Goal: Information Seeking & Learning: Learn about a topic

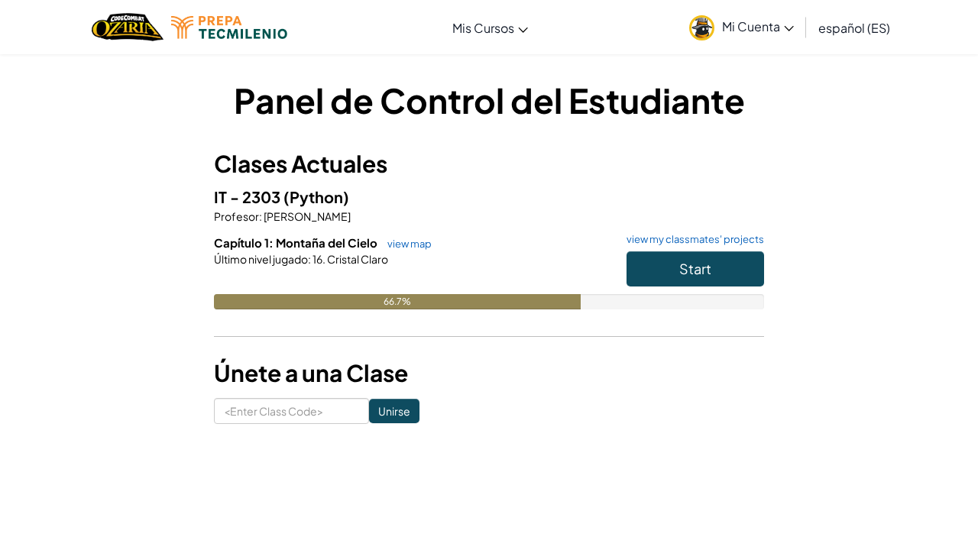
click at [695, 258] on button "Start" at bounding box center [696, 268] width 138 height 35
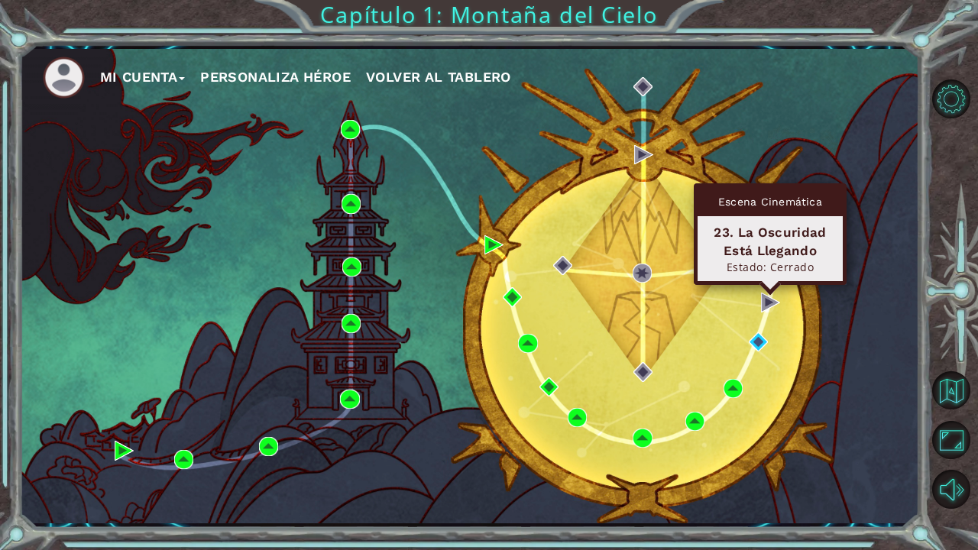
click at [770, 285] on div "Escena Cinemática 23. La Oscuridad Está Llegando Estado: [GEOGRAPHIC_DATA]" at bounding box center [770, 234] width 153 height 102
click at [767, 303] on img at bounding box center [770, 302] width 19 height 19
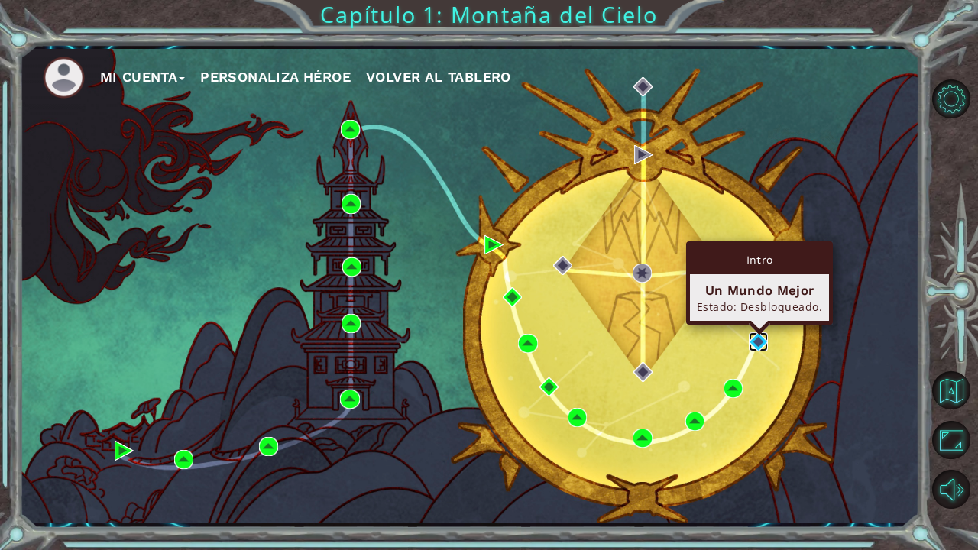
click at [760, 344] on img at bounding box center [758, 341] width 19 height 19
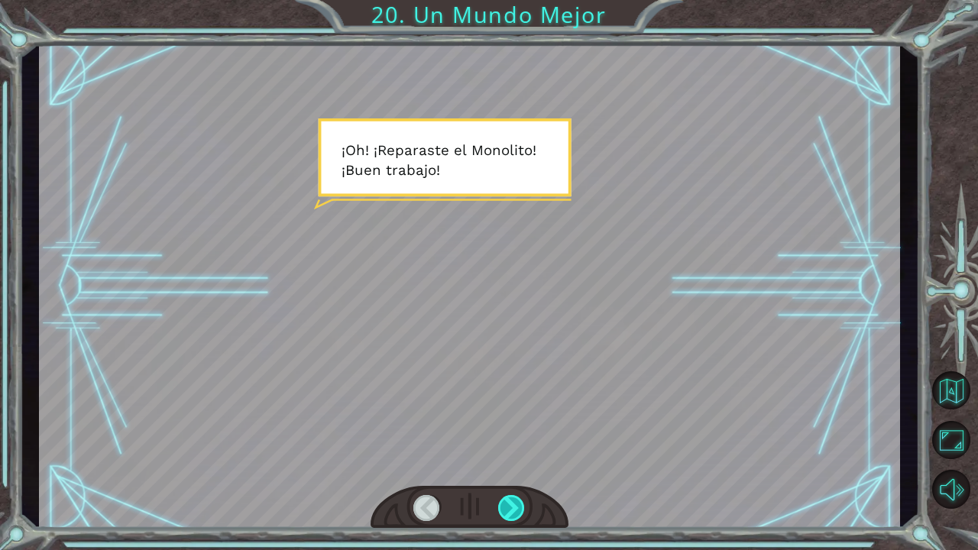
click at [517, 502] on div at bounding box center [512, 508] width 28 height 26
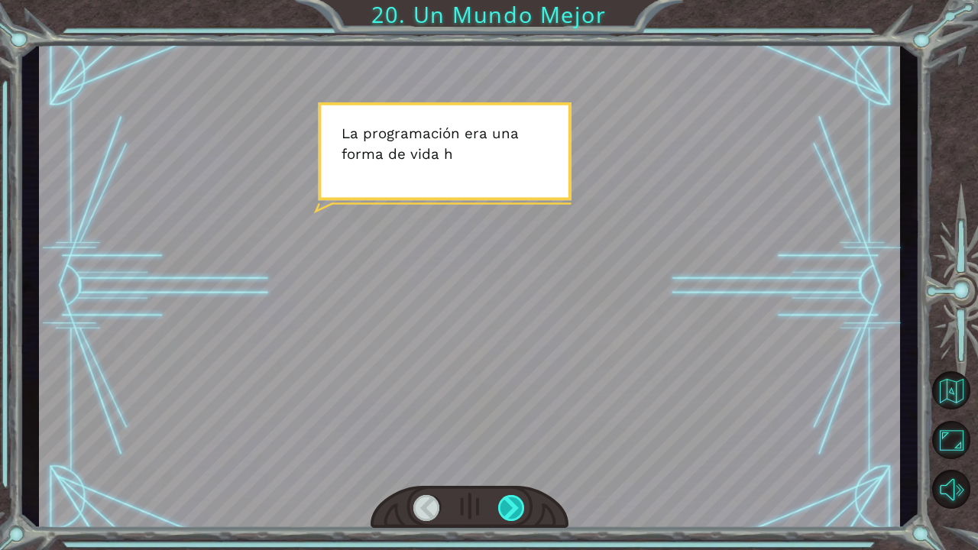
click at [517, 502] on div at bounding box center [512, 508] width 28 height 26
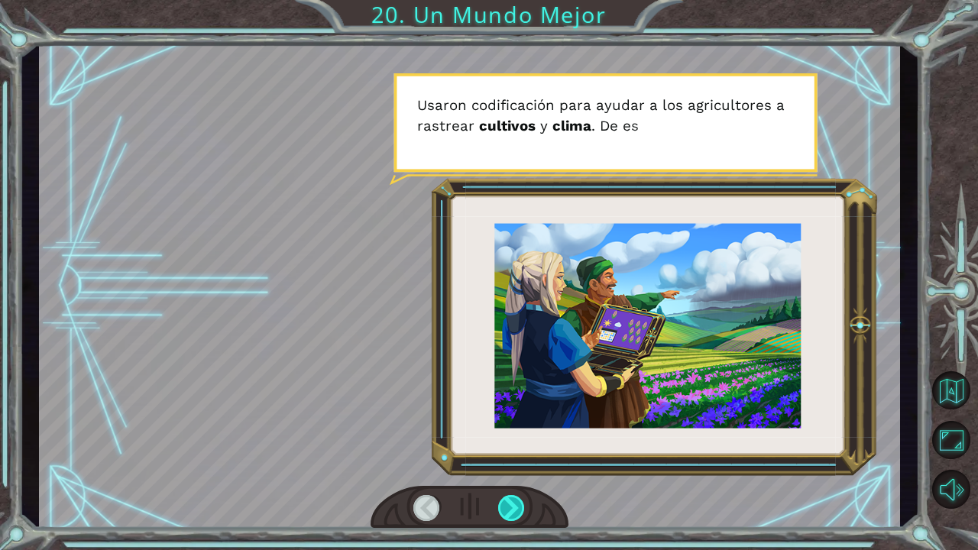
click at [517, 502] on div at bounding box center [512, 508] width 28 height 26
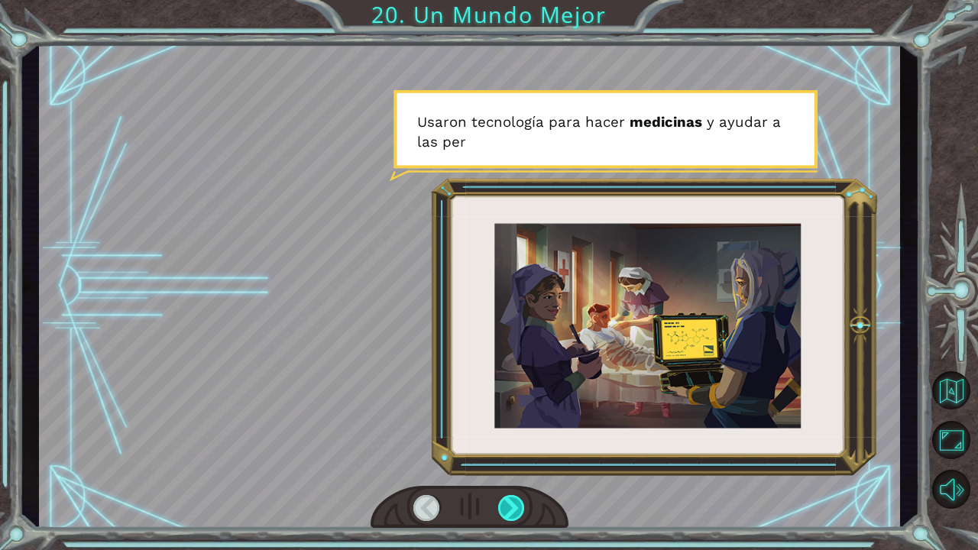
click at [517, 502] on div at bounding box center [512, 508] width 28 height 26
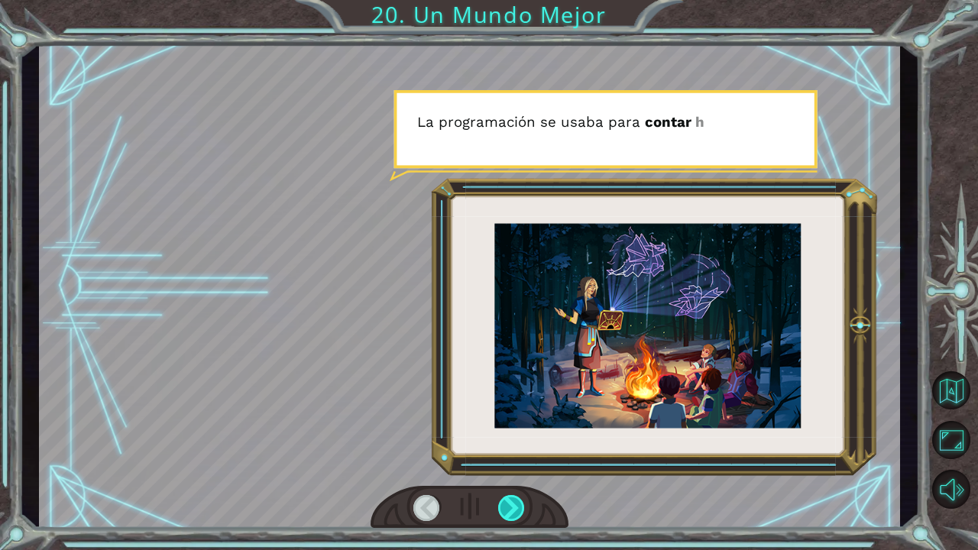
click at [517, 503] on div at bounding box center [512, 508] width 28 height 26
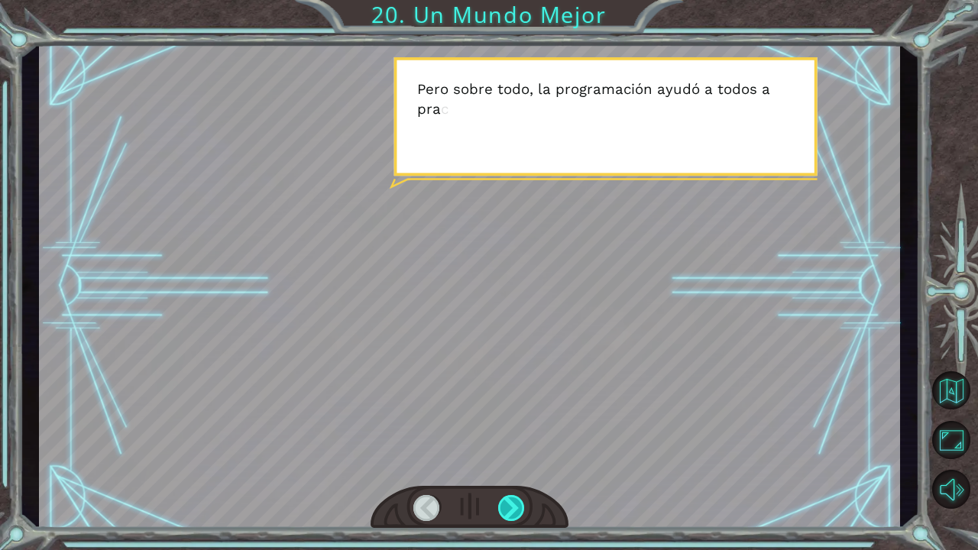
click at [517, 503] on div at bounding box center [512, 508] width 28 height 26
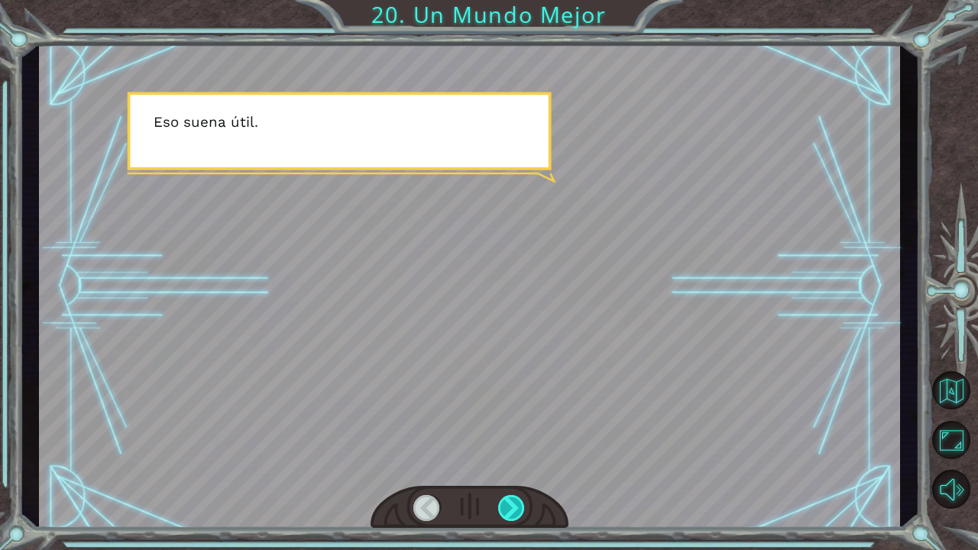
click at [517, 503] on div at bounding box center [512, 508] width 28 height 26
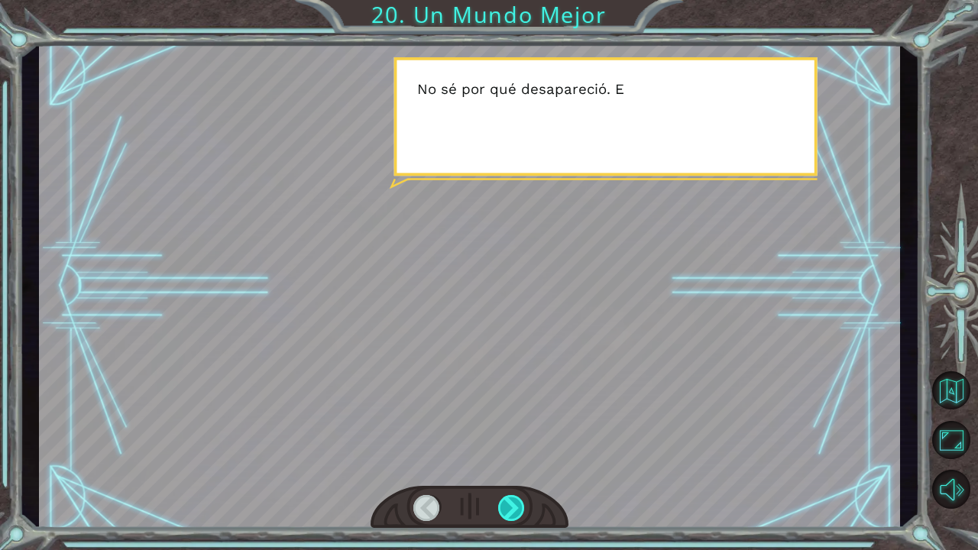
click at [517, 503] on div at bounding box center [512, 508] width 28 height 26
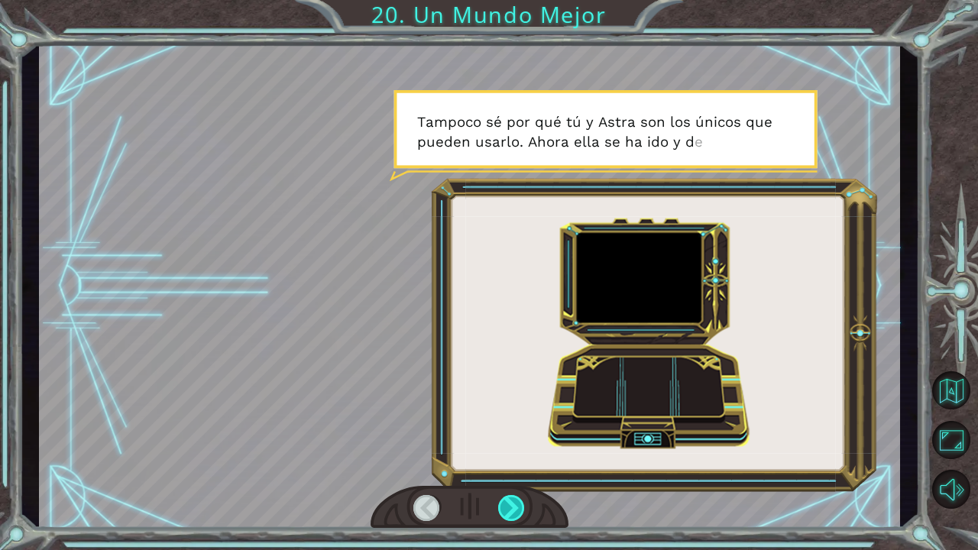
click at [517, 503] on div at bounding box center [512, 508] width 28 height 26
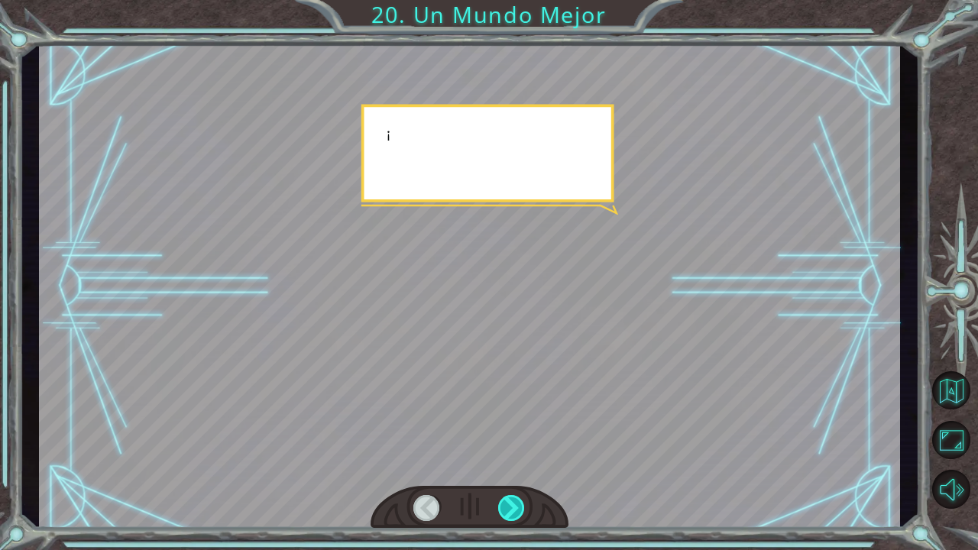
click at [517, 503] on div at bounding box center [512, 508] width 28 height 26
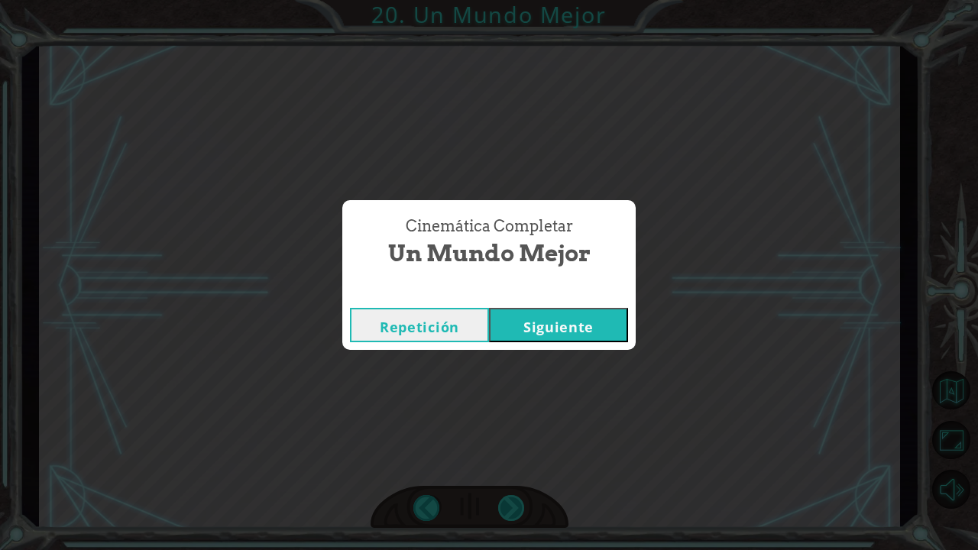
click at [517, 503] on div "Cinemática Completar Un Mundo Mejor Repetición [GEOGRAPHIC_DATA]" at bounding box center [489, 275] width 978 height 550
click at [549, 335] on button "Siguiente" at bounding box center [558, 325] width 139 height 34
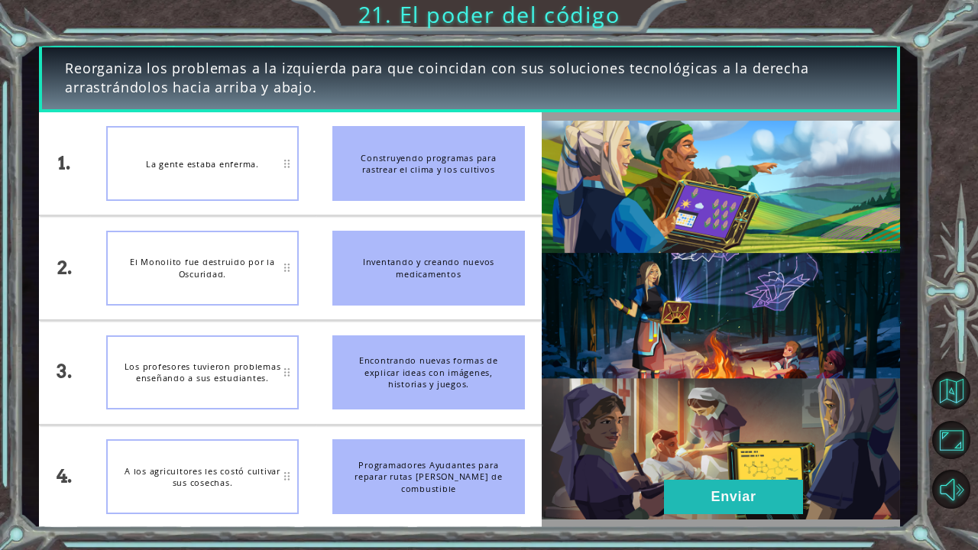
drag, startPoint x: 465, startPoint y: 257, endPoint x: 229, endPoint y: 183, distance: 247.5
click at [229, 183] on div "1. 2. 3. 4. La gente estaba enferma. El Monolito fue destruido por la Oscuridad…" at bounding box center [290, 320] width 503 height 416
click at [323, 261] on li "Inventando y creando nuevos medicamentos" at bounding box center [429, 267] width 226 height 103
drag, startPoint x: 366, startPoint y: 281, endPoint x: 241, endPoint y: 159, distance: 175.1
click at [238, 157] on div "1. 2. 3. 4. La gente estaba enferma. El Monolito fue destruido por la Oscuridad…" at bounding box center [290, 320] width 503 height 416
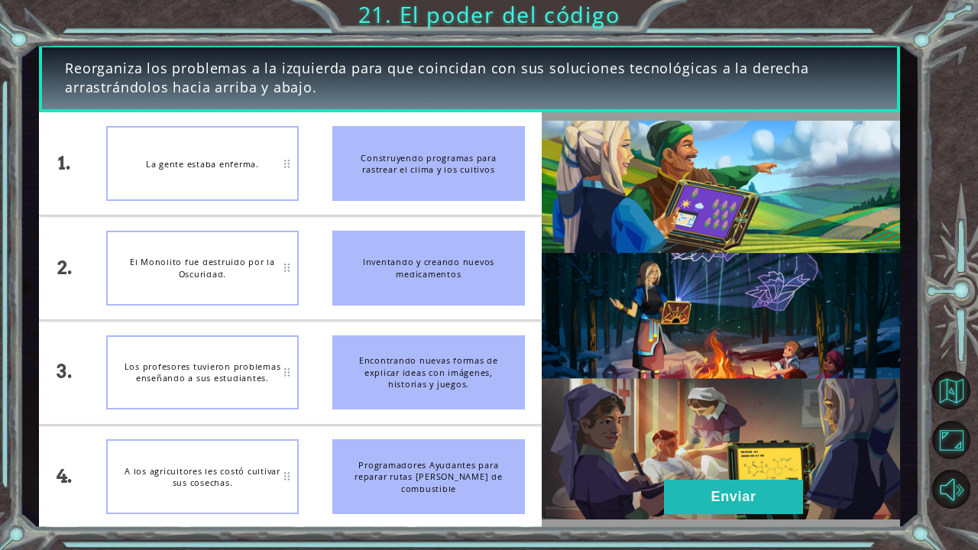
click at [241, 159] on div "La gente estaba enferma." at bounding box center [202, 163] width 193 height 75
click at [364, 290] on div "Inventando y creando nuevos medicamentos" at bounding box center [428, 268] width 193 height 75
drag, startPoint x: 364, startPoint y: 290, endPoint x: 297, endPoint y: 232, distance: 88.3
click at [297, 232] on div "1. 2. 3. 4. La gente estaba enferma. El Monolito fue destruido por la Oscuridad…" at bounding box center [290, 320] width 503 height 416
click at [297, 232] on div "El Monolito fue destruido por la Oscuridad." at bounding box center [202, 268] width 193 height 75
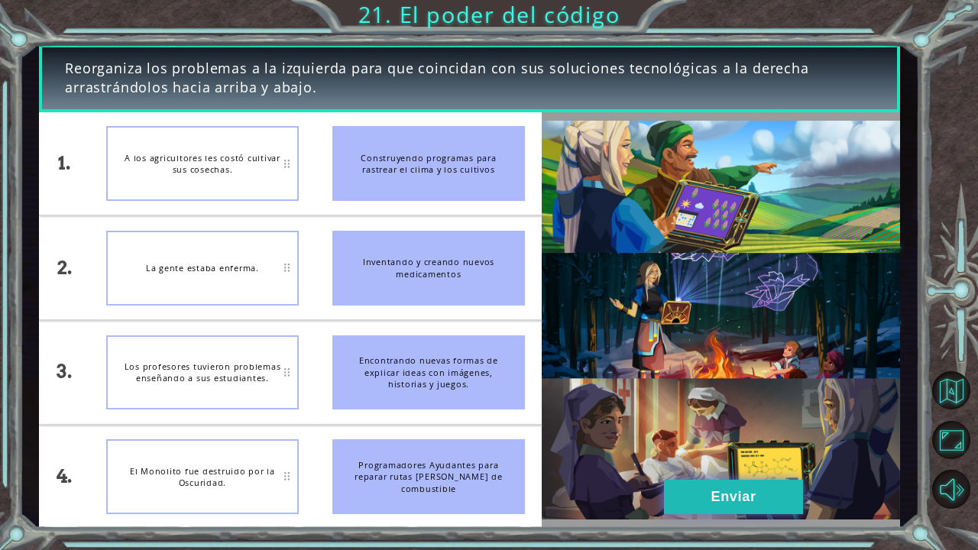
click at [685, 497] on button "Enviar" at bounding box center [733, 497] width 139 height 34
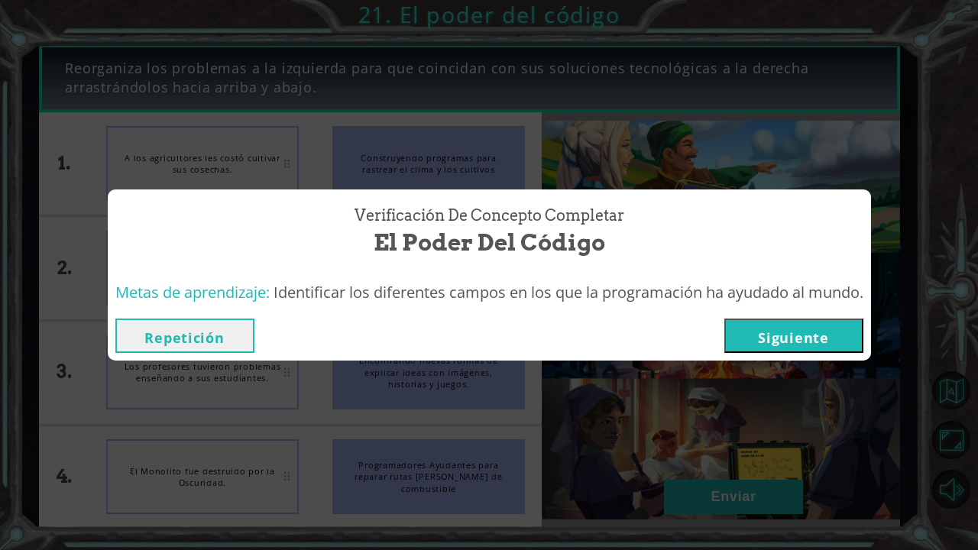
click at [797, 336] on button "Siguiente" at bounding box center [793, 336] width 139 height 34
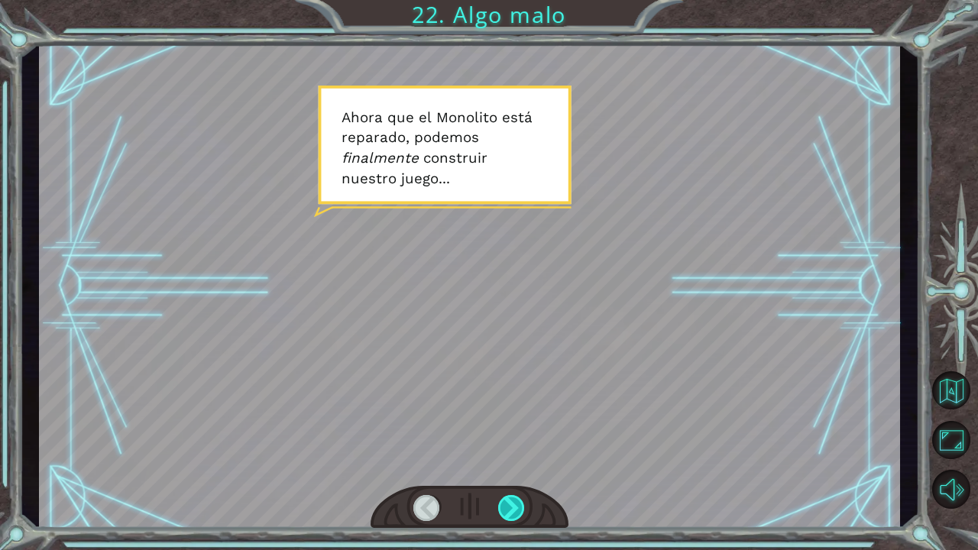
click at [509, 505] on div at bounding box center [512, 508] width 28 height 26
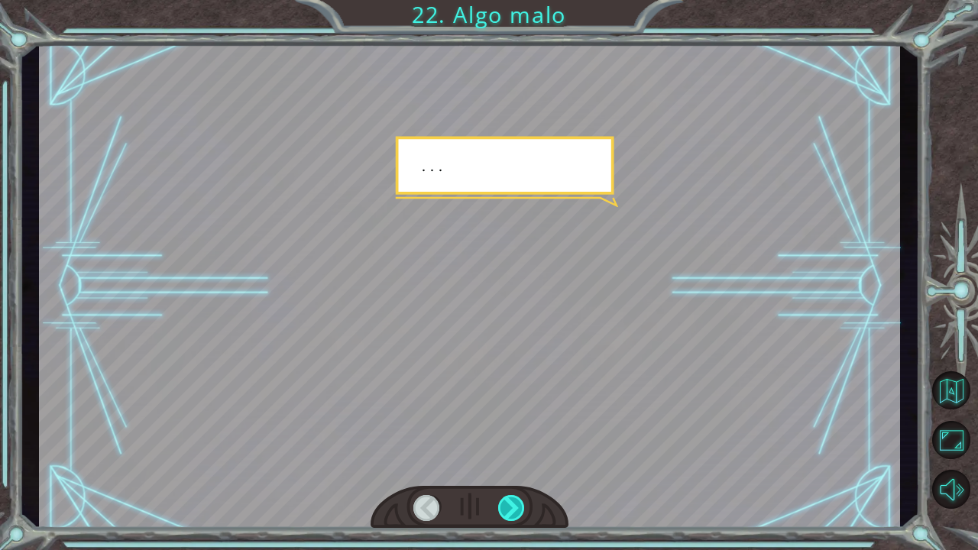
click at [509, 505] on div at bounding box center [512, 508] width 28 height 26
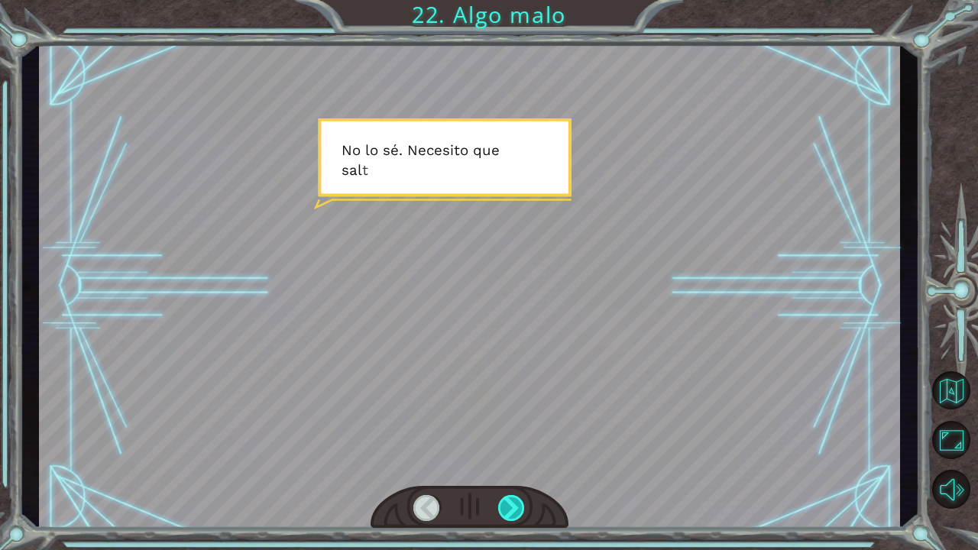
click at [510, 506] on div at bounding box center [512, 508] width 28 height 26
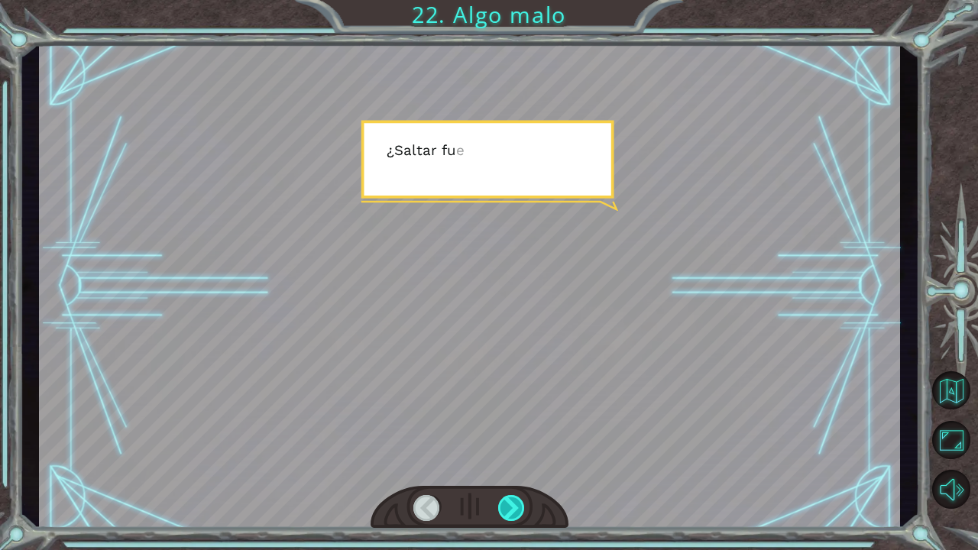
click at [510, 506] on div at bounding box center [512, 508] width 28 height 26
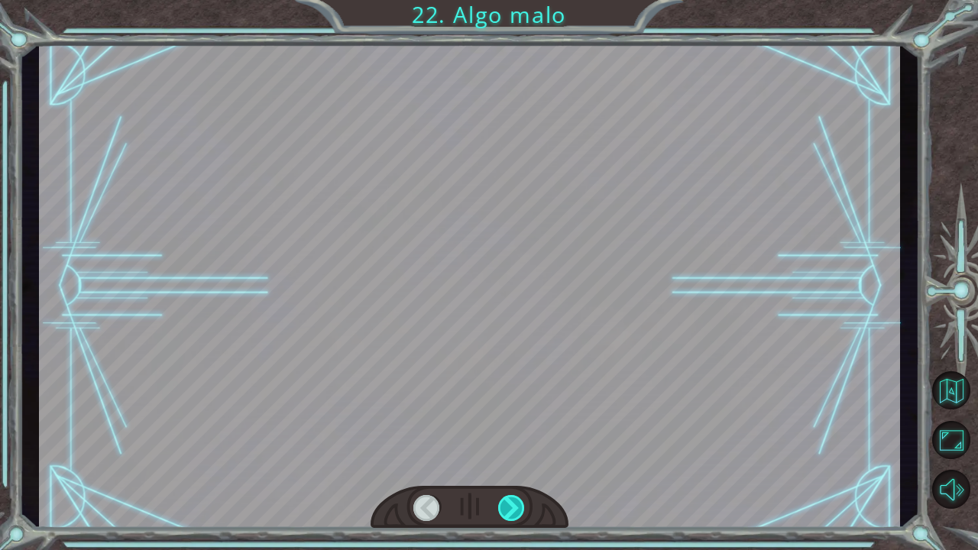
click at [510, 506] on div at bounding box center [512, 508] width 28 height 26
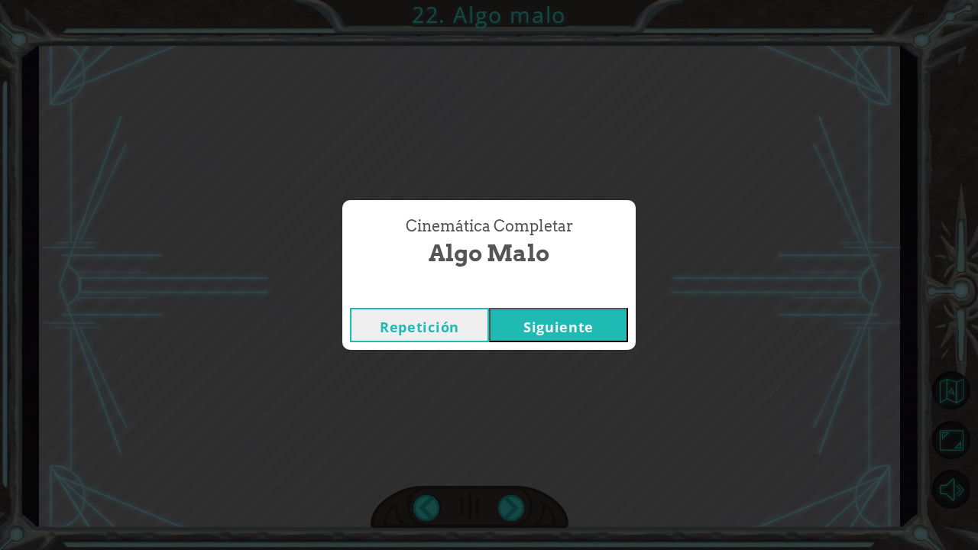
click at [574, 342] on button "Siguiente" at bounding box center [558, 325] width 139 height 34
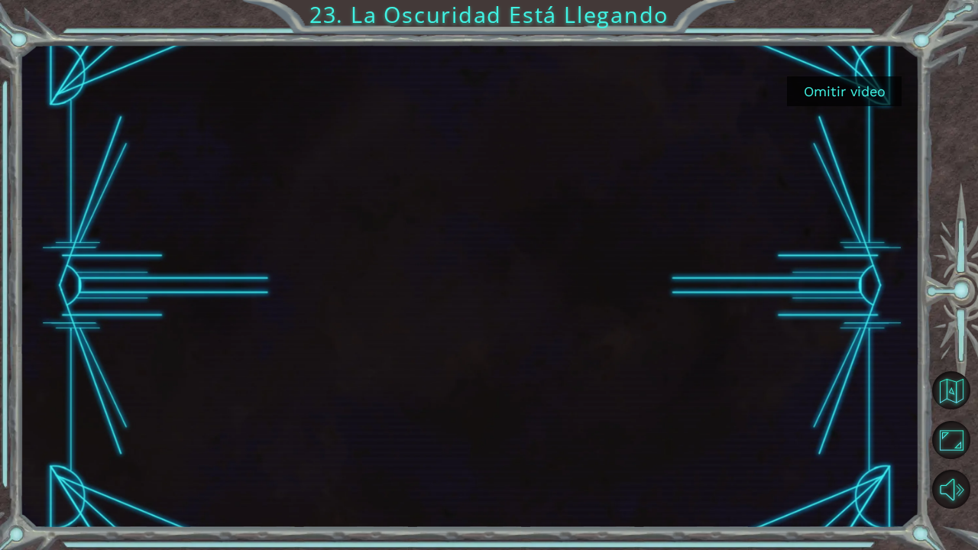
click at [863, 90] on button "Omitir video" at bounding box center [844, 91] width 115 height 30
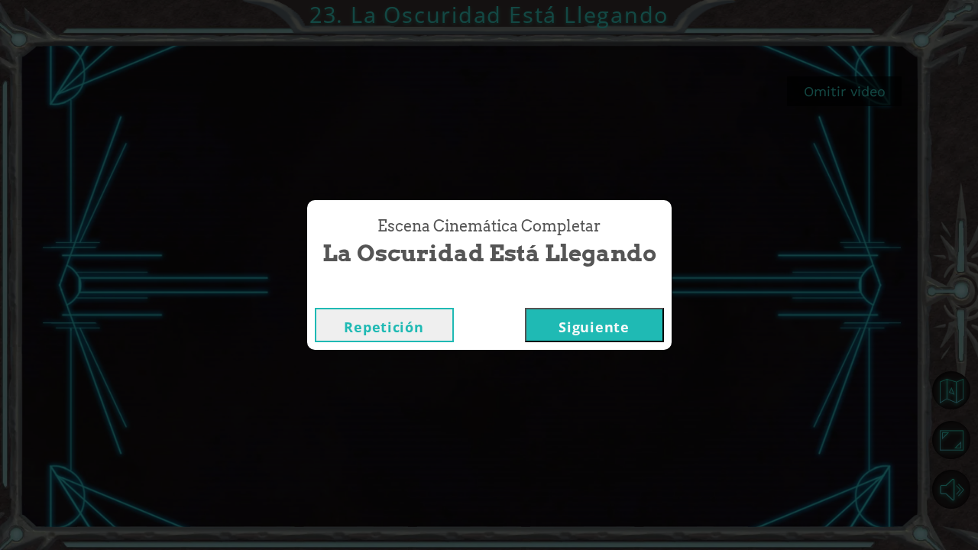
click at [605, 323] on button "Siguiente" at bounding box center [594, 325] width 139 height 34
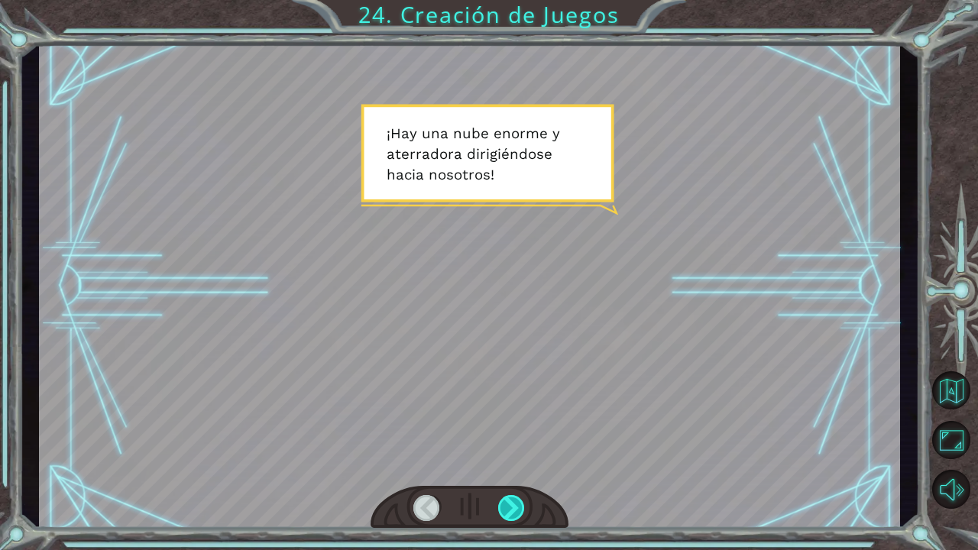
click at [523, 499] on div at bounding box center [512, 508] width 28 height 26
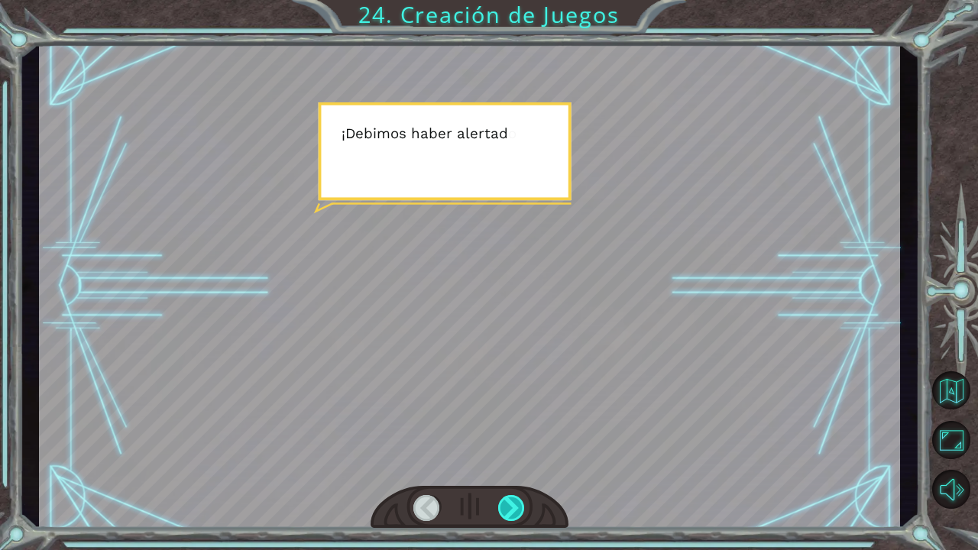
click at [523, 499] on div at bounding box center [512, 508] width 28 height 26
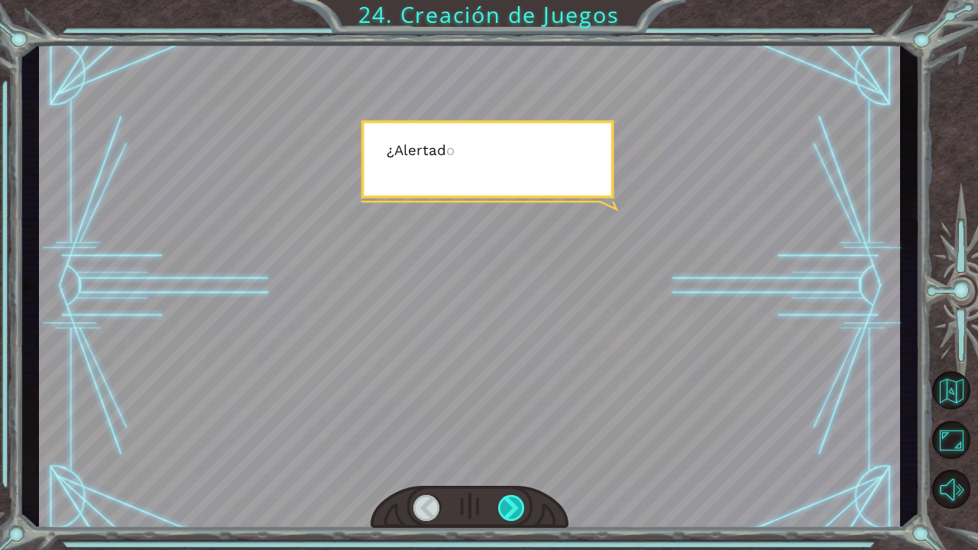
click at [523, 499] on div at bounding box center [512, 508] width 28 height 26
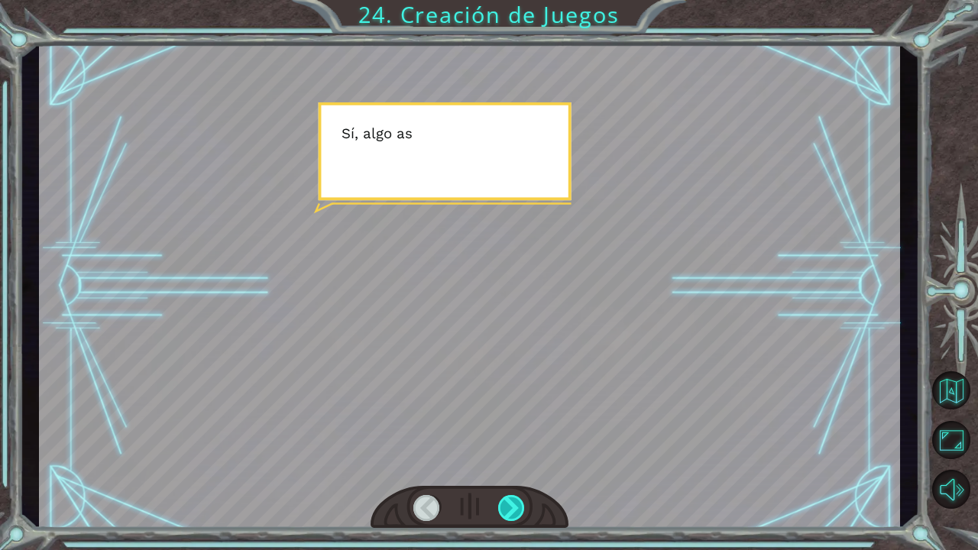
click at [524, 500] on div at bounding box center [512, 508] width 28 height 26
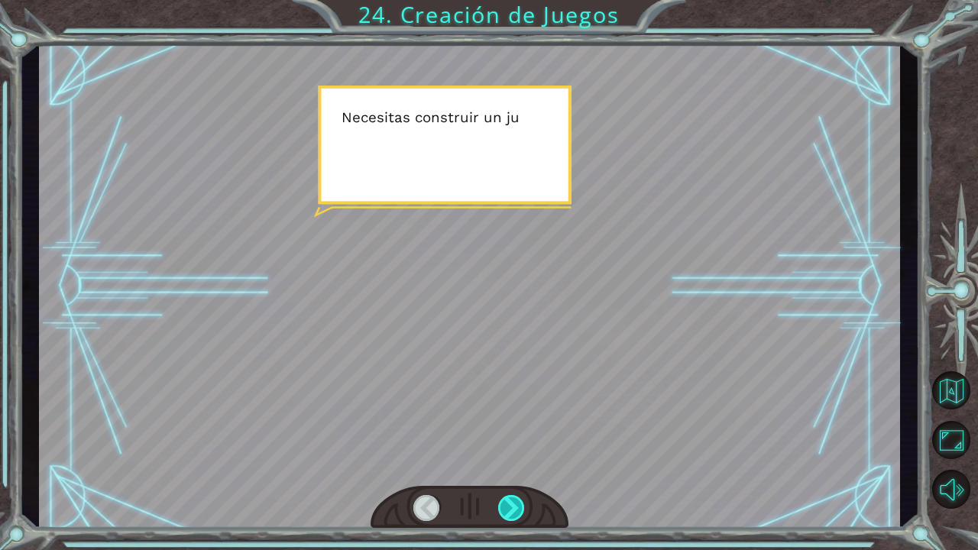
click at [524, 500] on div at bounding box center [512, 508] width 28 height 26
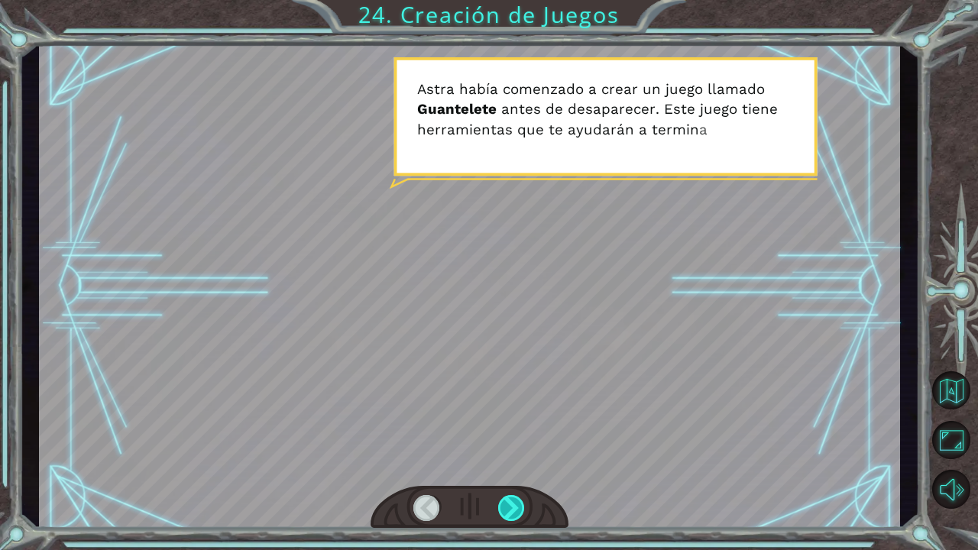
click at [524, 500] on div at bounding box center [512, 508] width 28 height 26
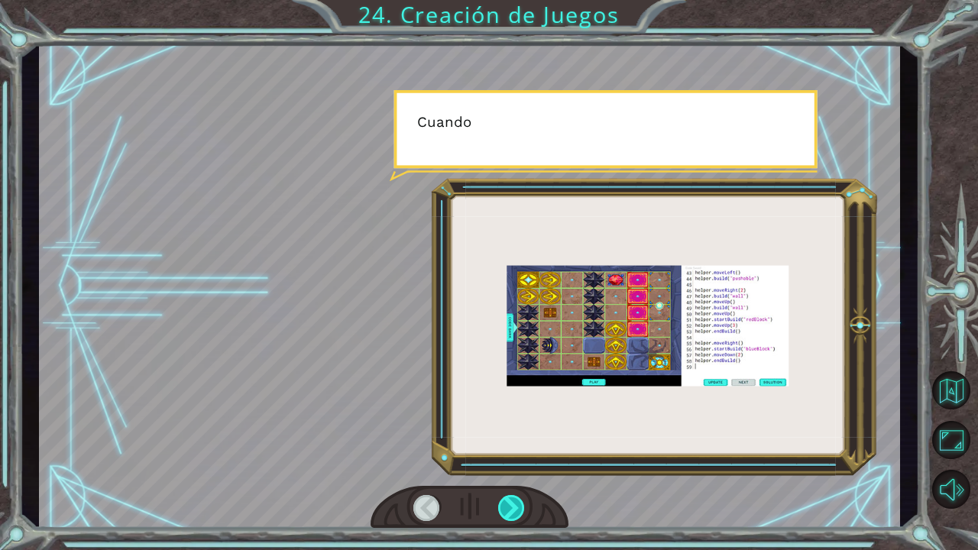
click at [524, 500] on div at bounding box center [512, 508] width 28 height 26
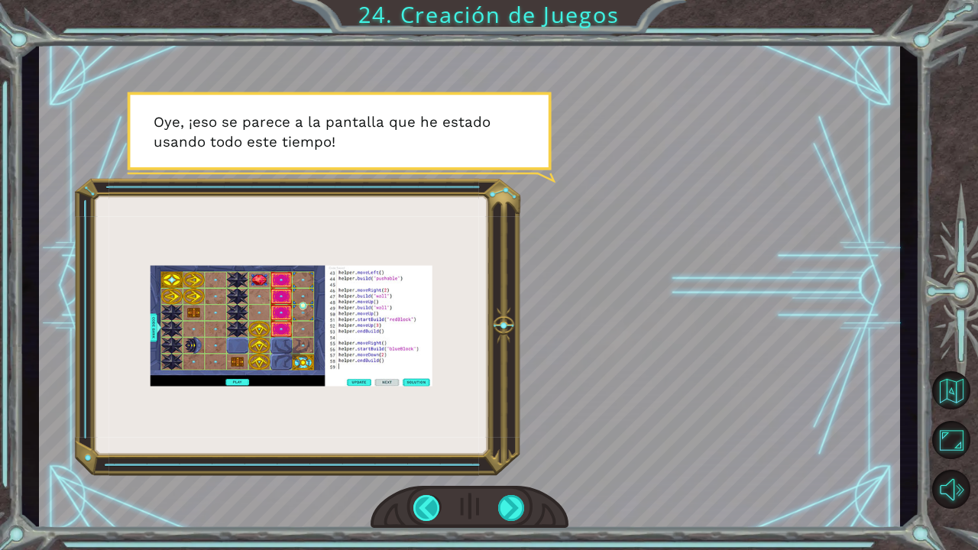
click at [431, 507] on div at bounding box center [427, 508] width 28 height 26
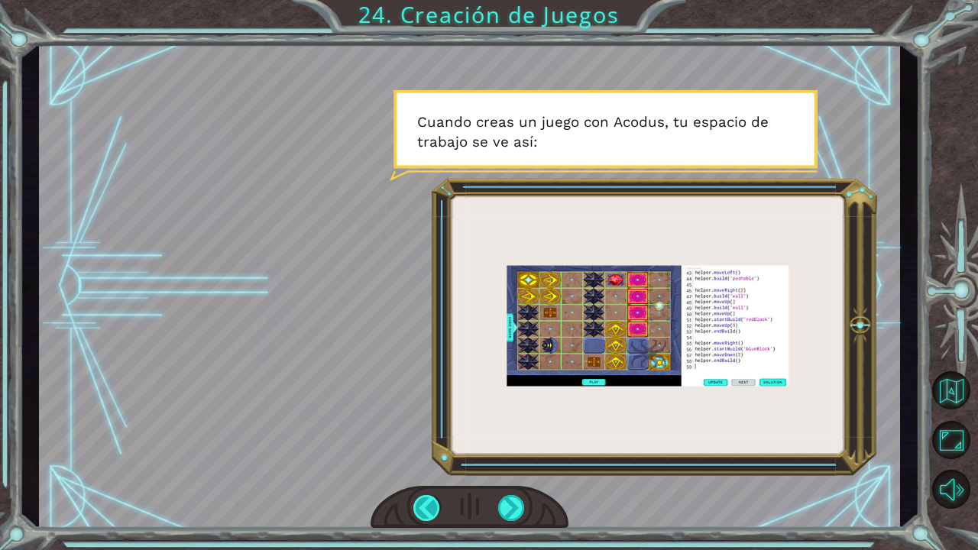
click at [438, 511] on div at bounding box center [427, 508] width 28 height 26
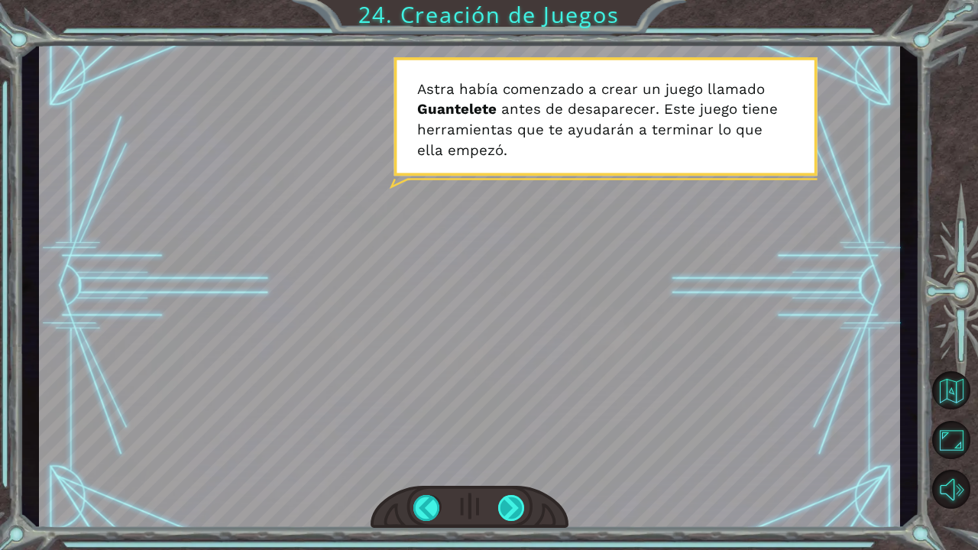
click at [509, 498] on div at bounding box center [512, 508] width 28 height 26
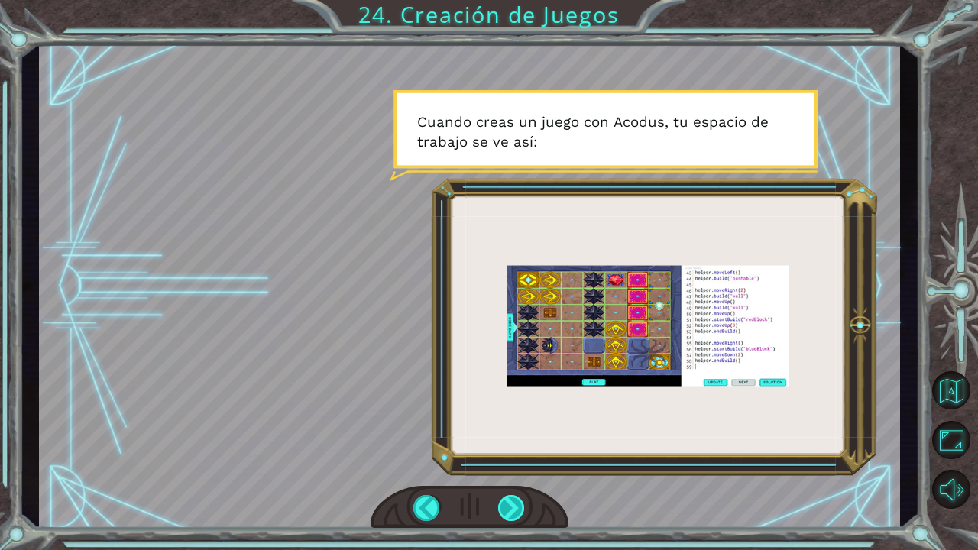
click at [516, 511] on div at bounding box center [512, 508] width 28 height 26
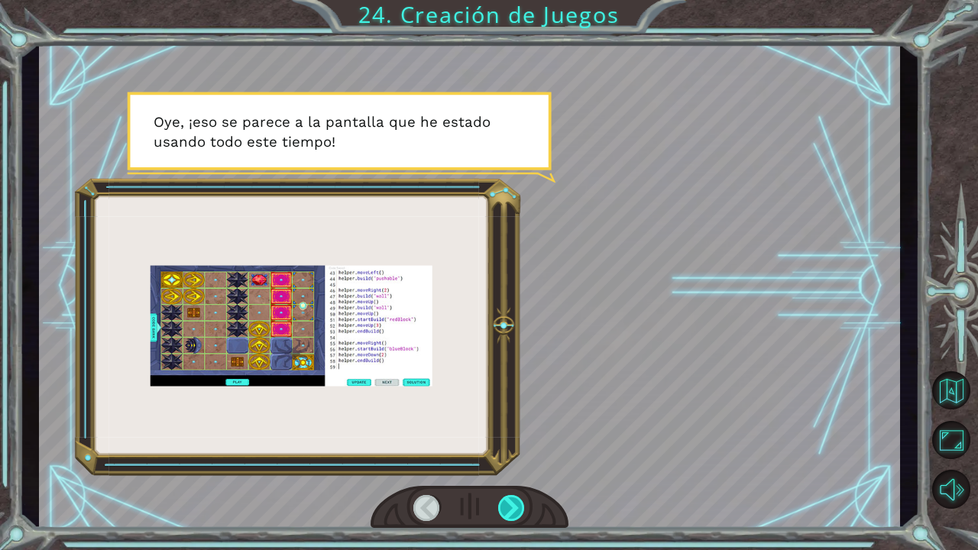
click at [516, 511] on div at bounding box center [512, 508] width 28 height 26
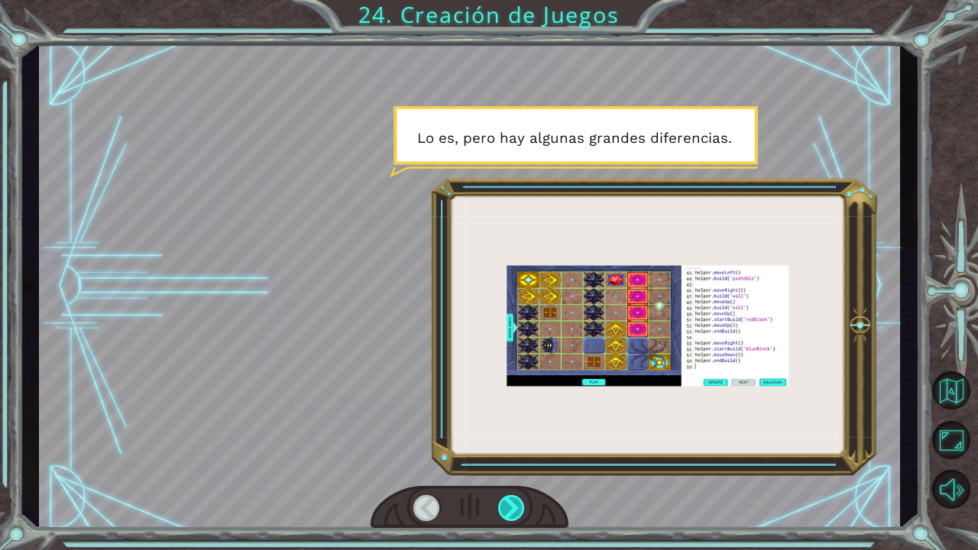
click at [516, 511] on div at bounding box center [512, 508] width 28 height 26
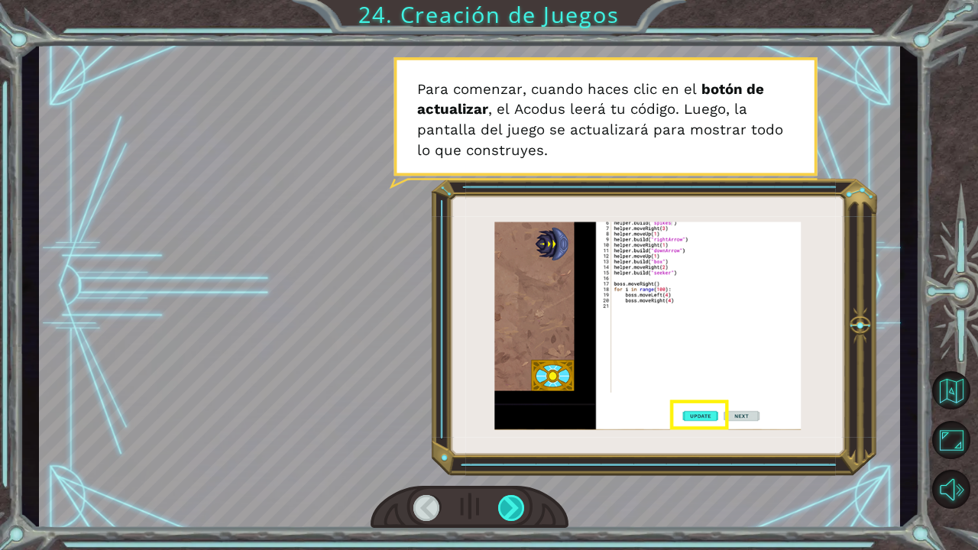
click at [516, 511] on div at bounding box center [512, 508] width 28 height 26
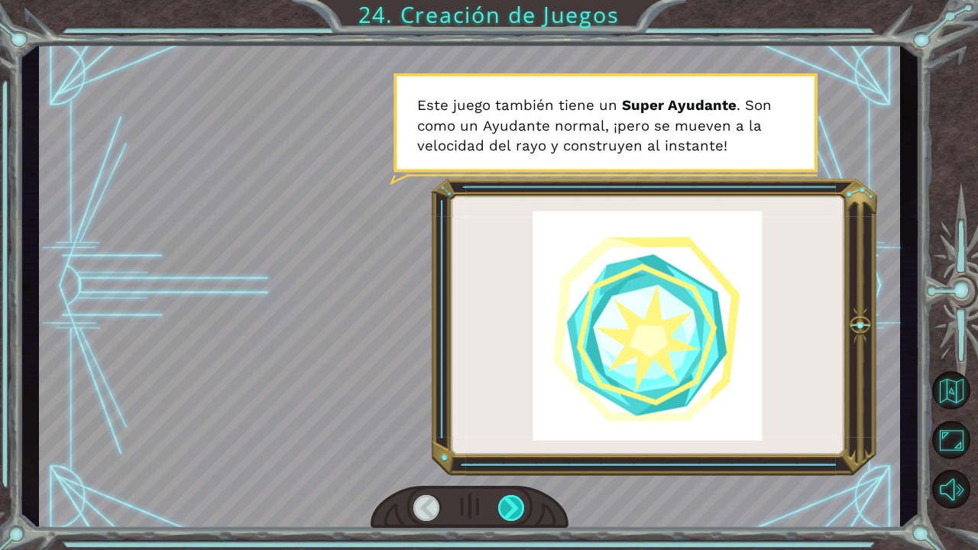
click at [516, 511] on div at bounding box center [512, 508] width 28 height 26
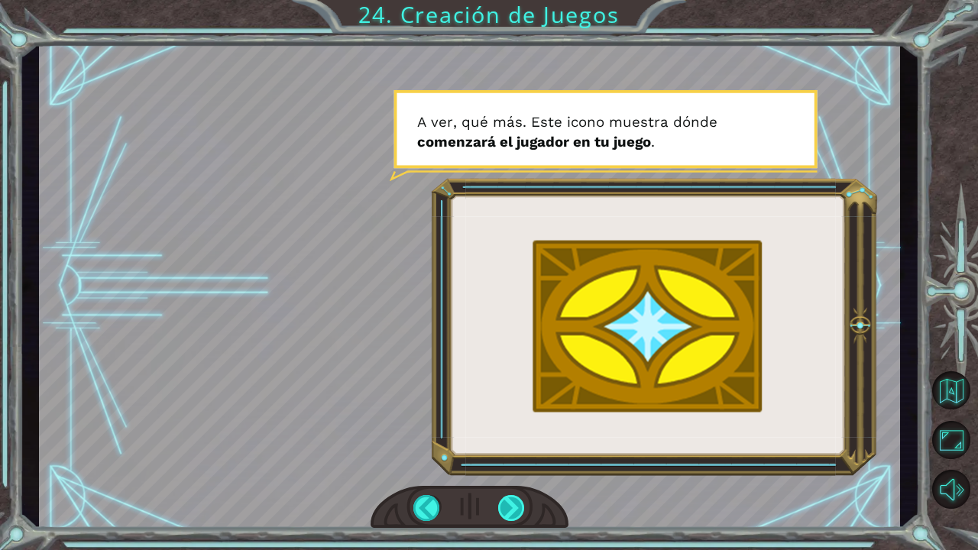
click at [516, 511] on div at bounding box center [512, 508] width 28 height 26
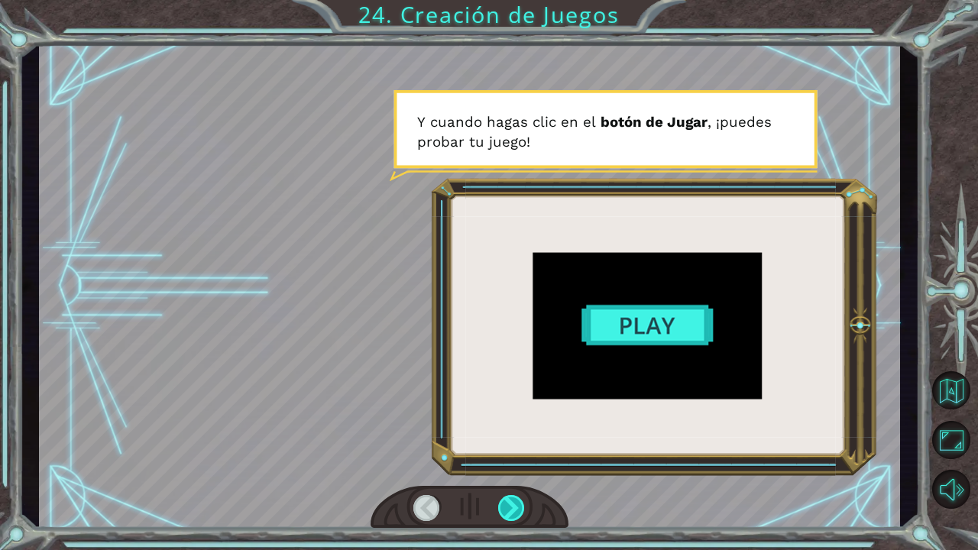
click at [517, 511] on div at bounding box center [512, 508] width 28 height 26
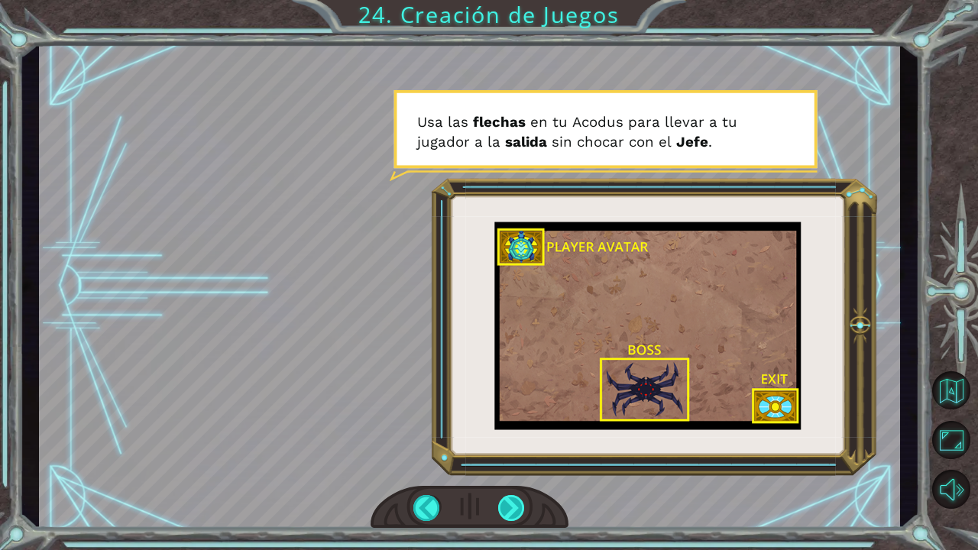
click at [517, 511] on div at bounding box center [512, 508] width 28 height 26
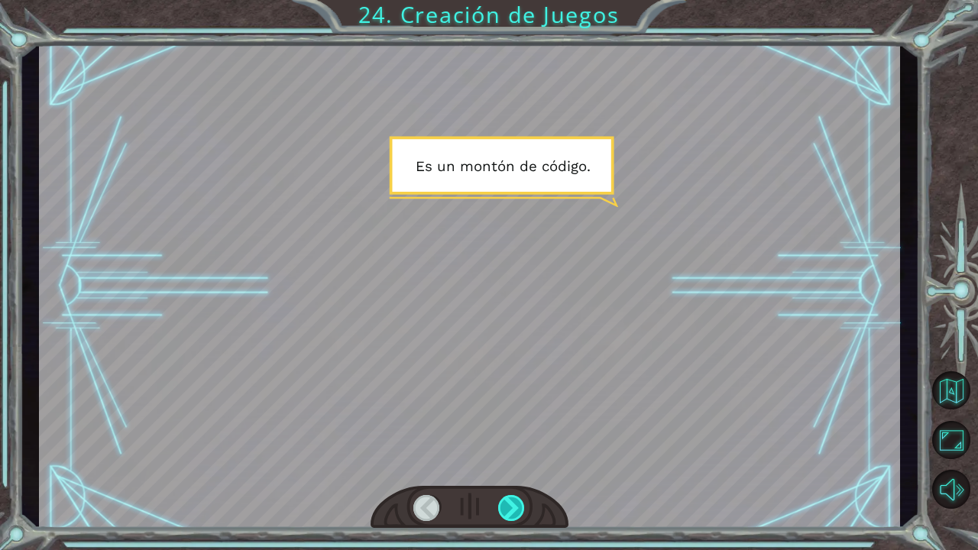
click at [517, 511] on div at bounding box center [512, 508] width 28 height 26
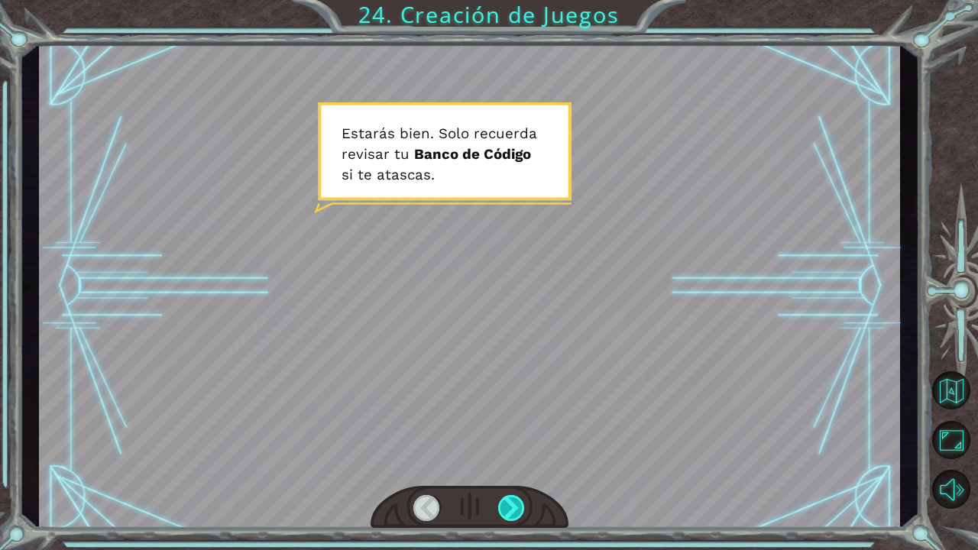
click at [517, 511] on div at bounding box center [512, 508] width 28 height 26
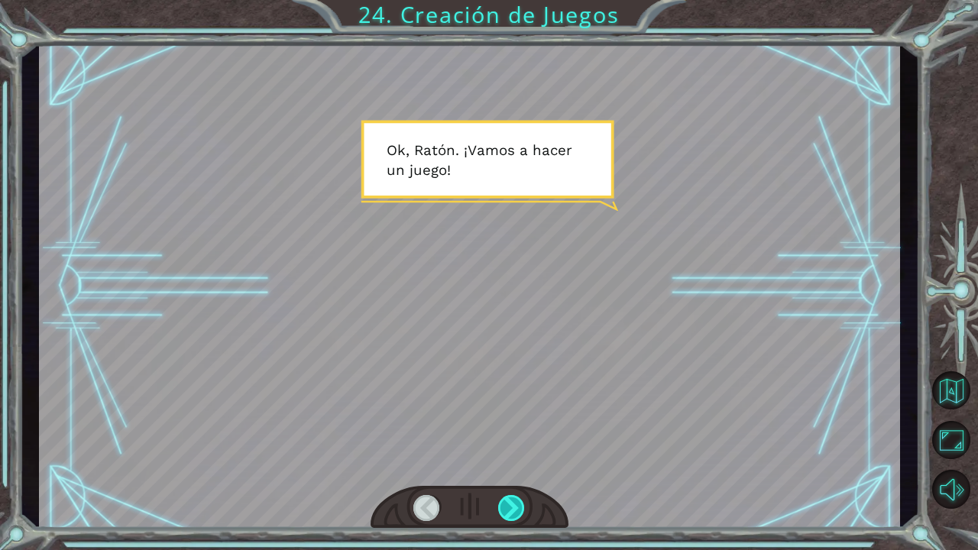
click at [517, 511] on div at bounding box center [512, 508] width 28 height 26
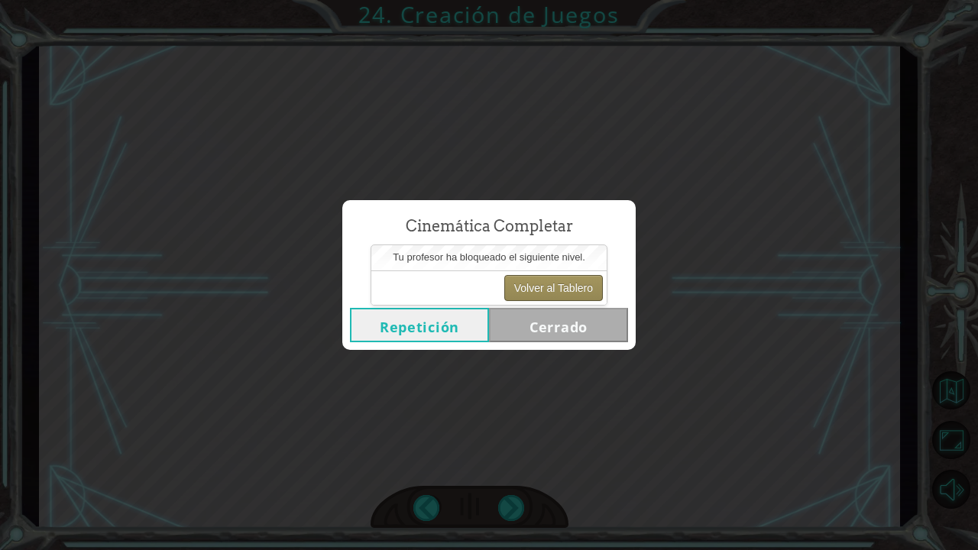
click at [539, 282] on button "Volver al Tablero" at bounding box center [553, 288] width 99 height 26
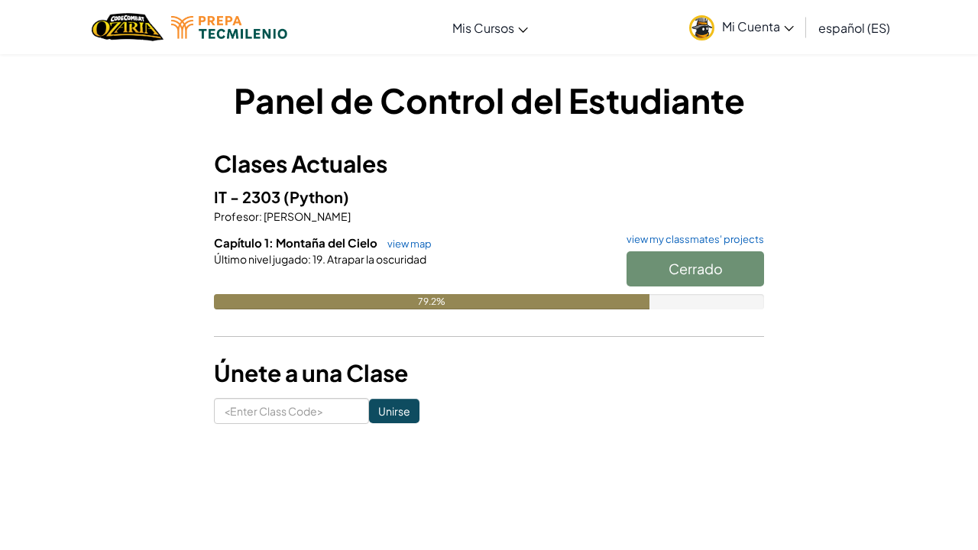
click at [678, 261] on div "Cerrado" at bounding box center [687, 272] width 153 height 43
click at [672, 276] on div "Cerrado" at bounding box center [687, 272] width 153 height 43
